Goal: Entertainment & Leisure: Browse casually

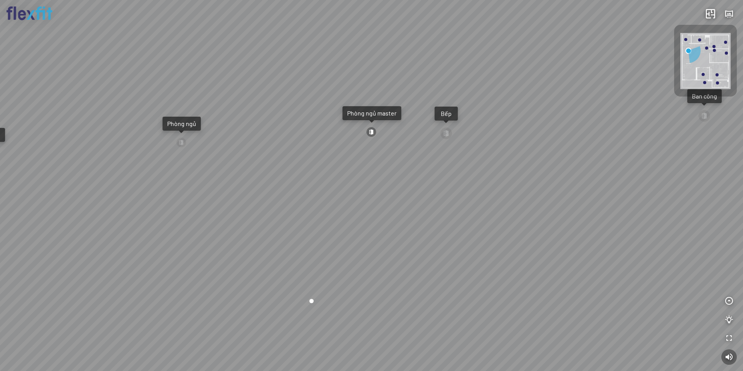
drag, startPoint x: 358, startPoint y: 193, endPoint x: 524, endPoint y: 184, distance: 166.3
click at [510, 183] on div "Ban công Bếp Phòng ngủ master Phòng ngủ Phòng ngủ" at bounding box center [371, 185] width 743 height 371
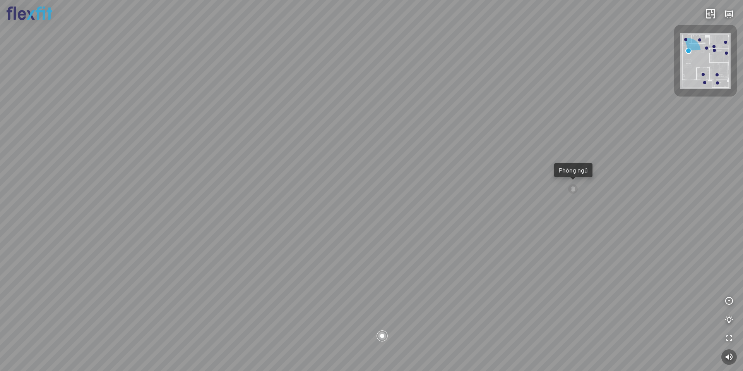
drag, startPoint x: 424, startPoint y: 209, endPoint x: 438, endPoint y: 260, distance: 52.8
click at [439, 262] on div "Ban công Bếp Phòng ngủ master Phòng ngủ Phòng ngủ" at bounding box center [371, 185] width 743 height 371
drag, startPoint x: 407, startPoint y: 216, endPoint x: 517, endPoint y: 226, distance: 110.0
click at [480, 234] on div "Ban công Bếp Phòng ngủ master Phòng ngủ Phòng ngủ" at bounding box center [371, 185] width 743 height 371
drag, startPoint x: 503, startPoint y: 286, endPoint x: 479, endPoint y: 226, distance: 64.9
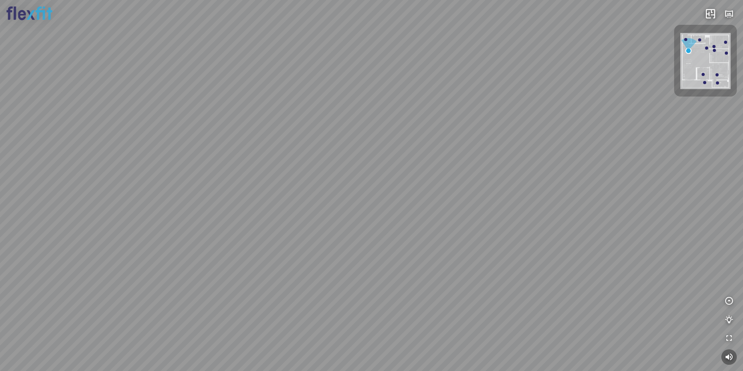
click at [471, 185] on div "Ban công Bếp Phòng ngủ master Phòng ngủ Phòng ngủ" at bounding box center [371, 185] width 743 height 371
drag, startPoint x: 512, startPoint y: 235, endPoint x: 457, endPoint y: 268, distance: 64.6
click at [463, 260] on div "Ban công Bếp Phòng ngủ master Phòng ngủ Phòng ngủ" at bounding box center [371, 185] width 743 height 371
drag, startPoint x: 487, startPoint y: 229, endPoint x: 391, endPoint y: 197, distance: 101.1
click at [420, 201] on div "Ban công Bếp Phòng ngủ master Phòng ngủ Phòng ngủ" at bounding box center [371, 185] width 743 height 371
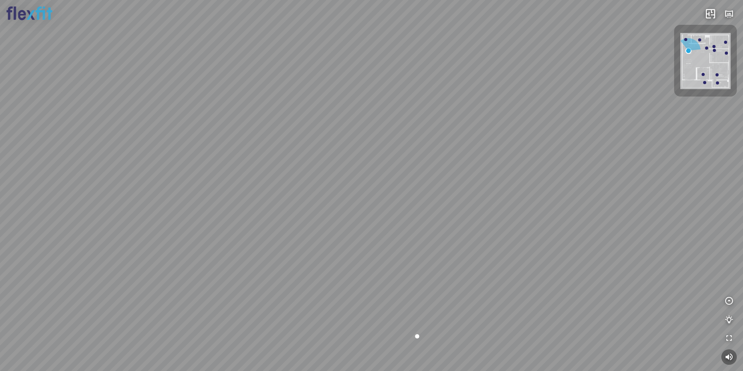
drag, startPoint x: 377, startPoint y: 205, endPoint x: 446, endPoint y: 223, distance: 71.8
click at [446, 223] on div "Ban công Bếp Phòng ngủ master Phòng ngủ Phòng ngủ" at bounding box center [371, 185] width 743 height 371
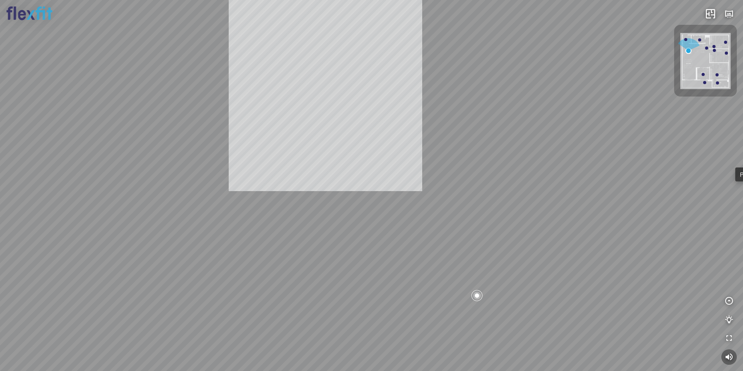
click at [512, 208] on div "Ban công Bếp Phòng ngủ master Phòng ngủ Phòng ngủ" at bounding box center [371, 185] width 743 height 371
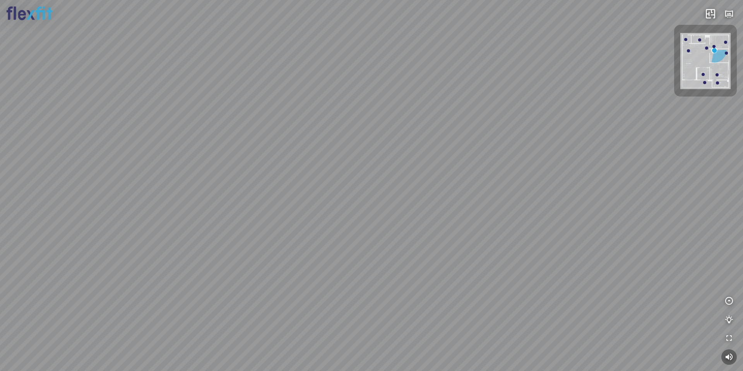
click at [702, 50] on img at bounding box center [706, 61] width 50 height 56
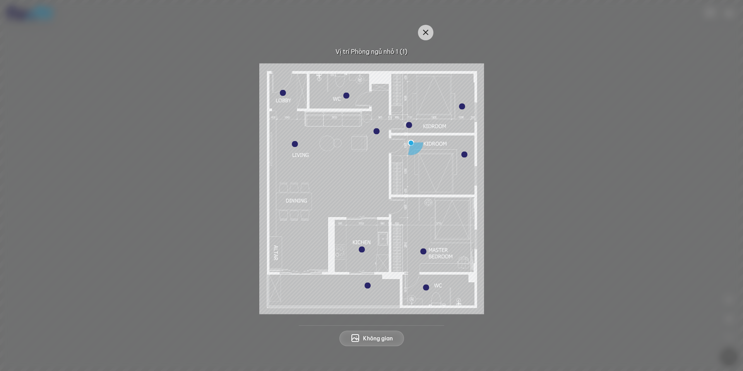
click at [373, 132] on img at bounding box center [371, 188] width 225 height 251
click at [295, 142] on div at bounding box center [295, 144] width 6 height 6
